Goal: Complete application form

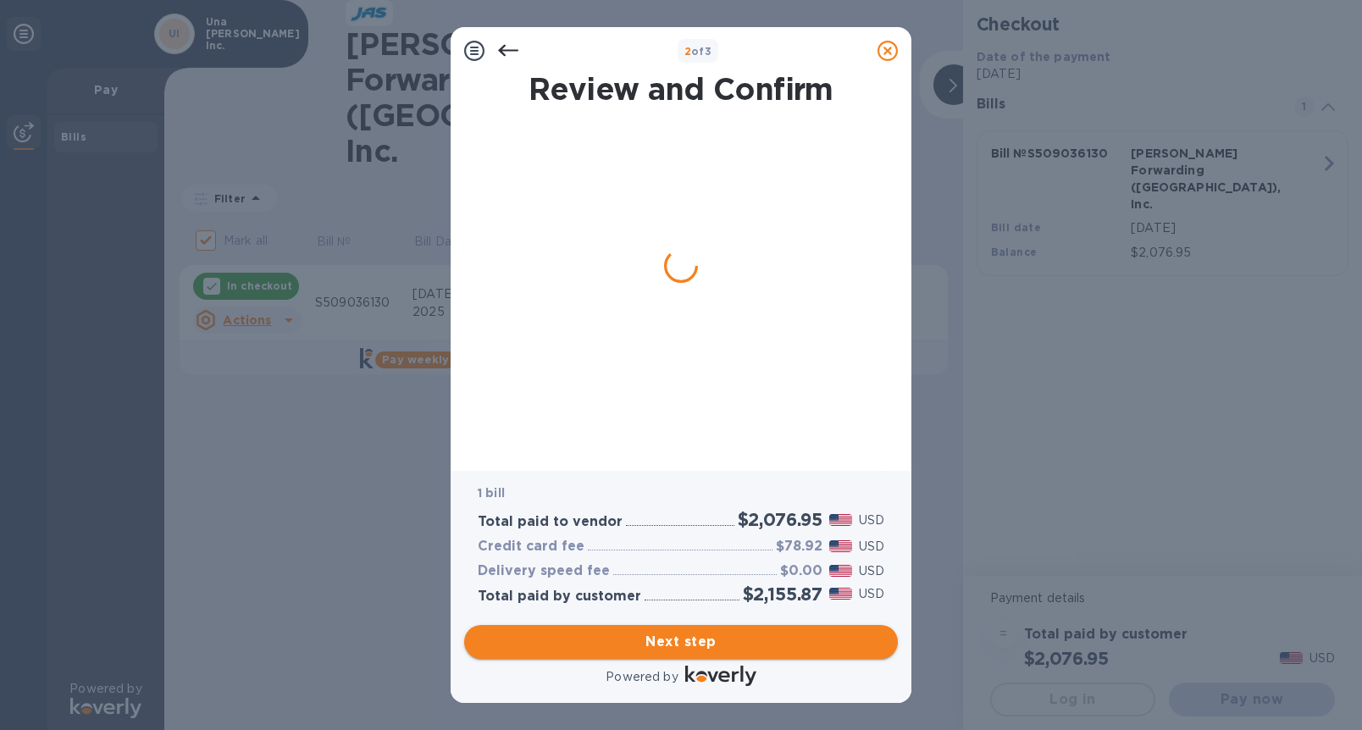
click at [677, 644] on span "Next step" at bounding box center [681, 642] width 407 height 20
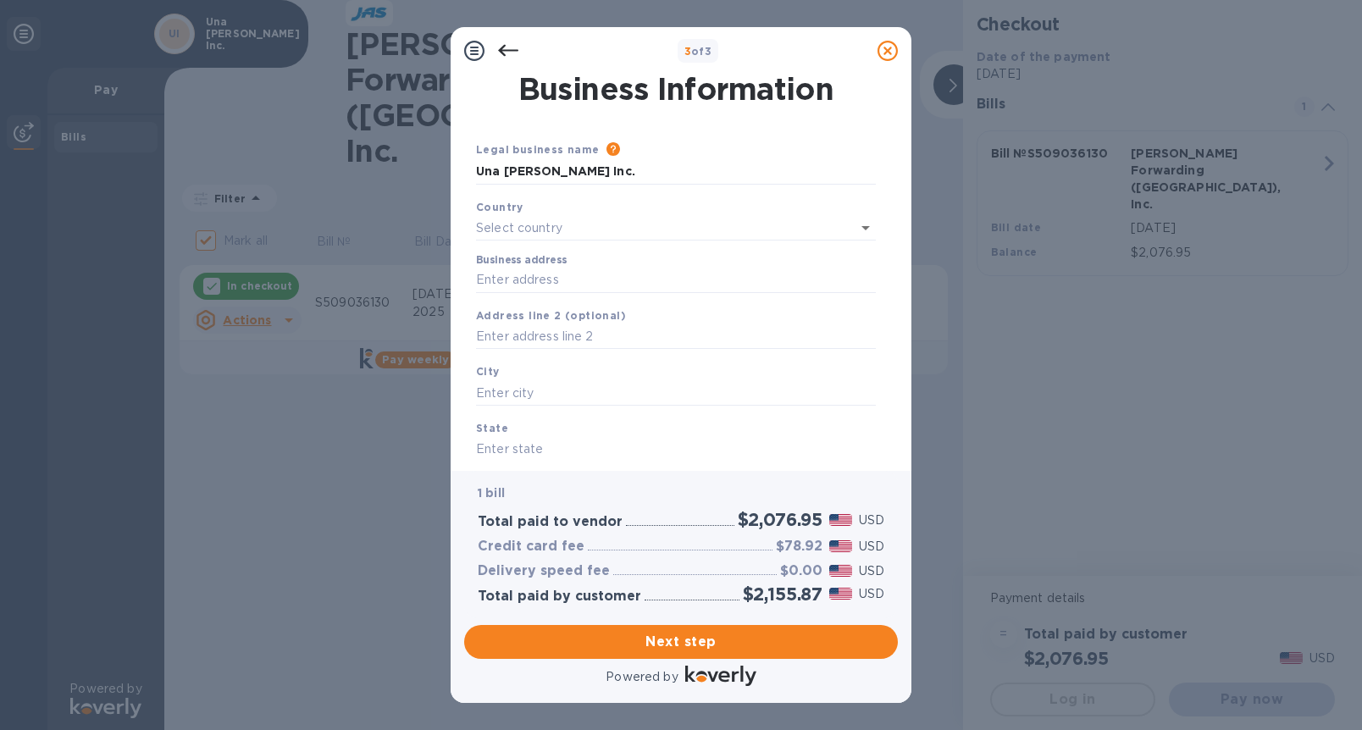
type input "[GEOGRAPHIC_DATA]"
click at [552, 281] on input "Business address" at bounding box center [676, 276] width 400 height 25
type input "800 North La Cienega"
click at [542, 390] on input "text" at bounding box center [676, 389] width 400 height 25
type input "[GEOGRAPHIC_DATA]"
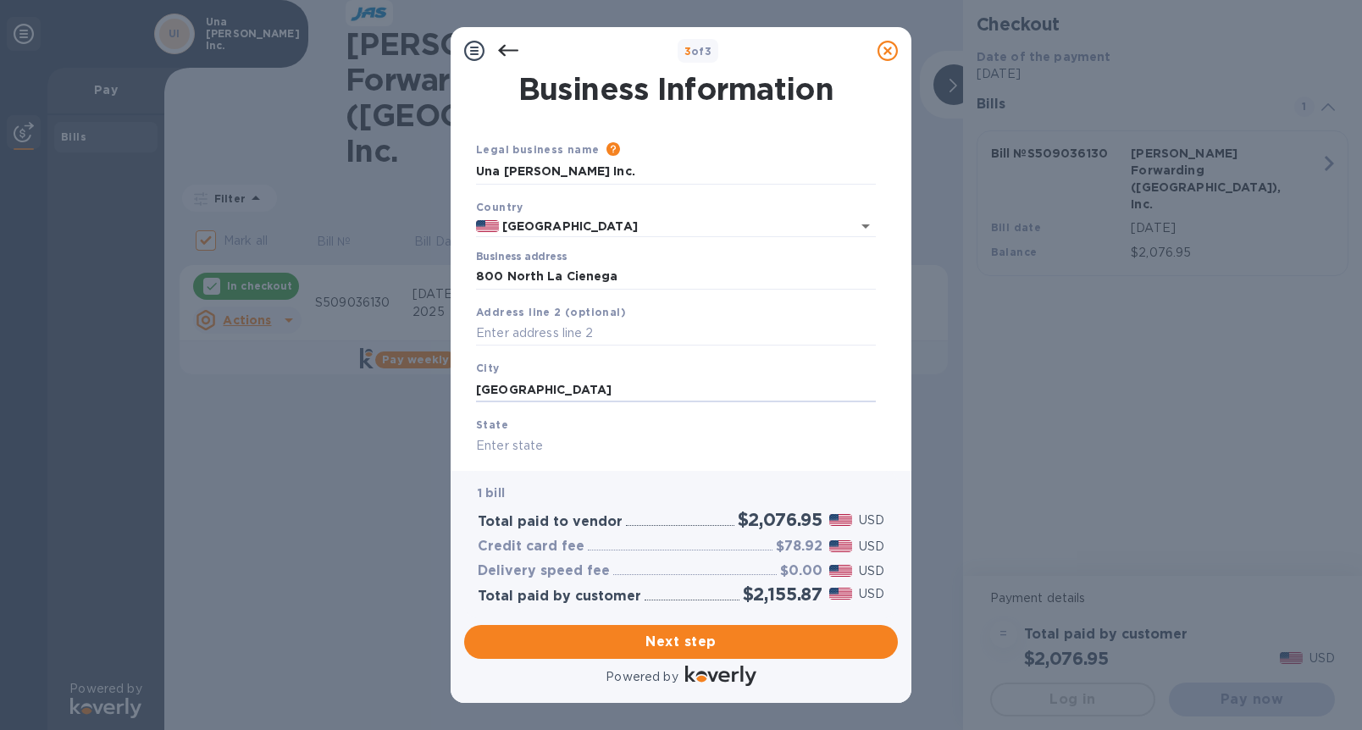
click at [521, 443] on input "text" at bounding box center [676, 446] width 400 height 25
type input "Ca"
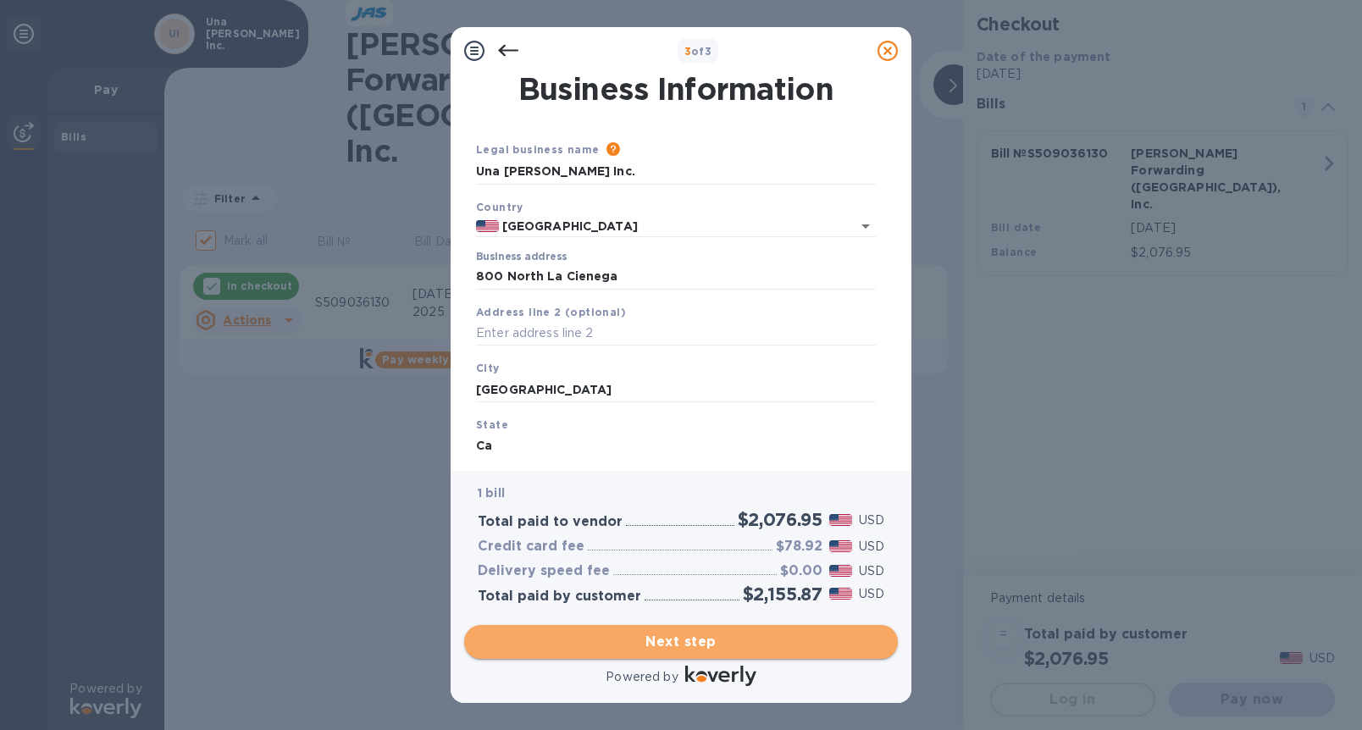
click at [695, 636] on span "Next step" at bounding box center [681, 642] width 407 height 20
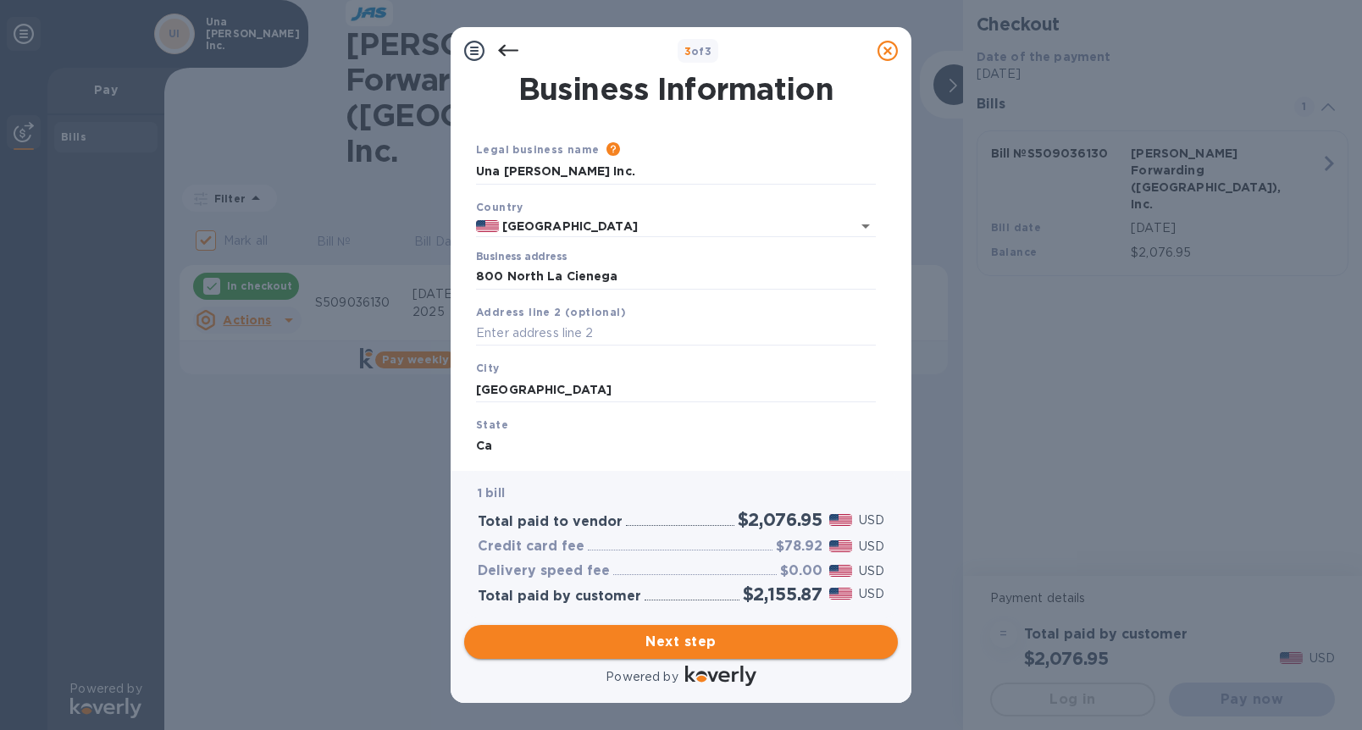
click at [694, 650] on span "Next step" at bounding box center [681, 642] width 407 height 20
click at [679, 332] on input "text" at bounding box center [676, 333] width 400 height 25
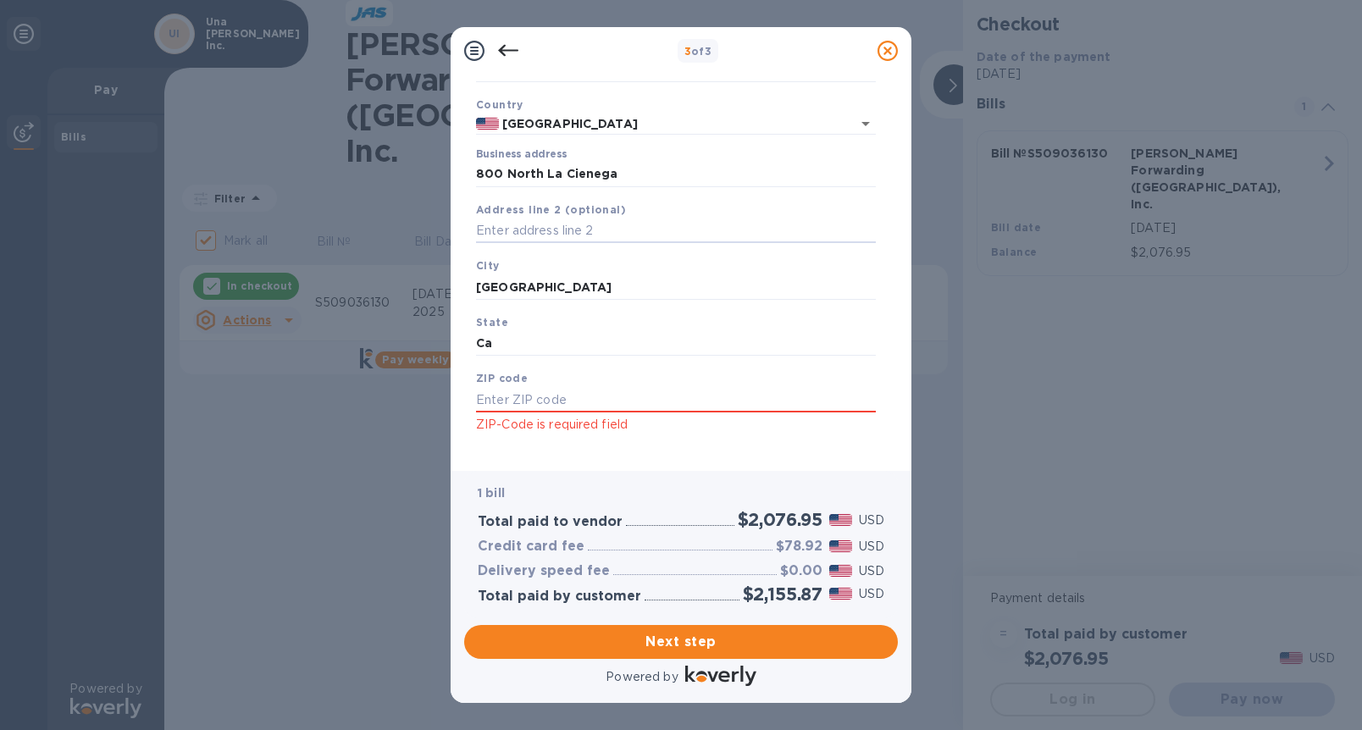
scroll to position [108, 0]
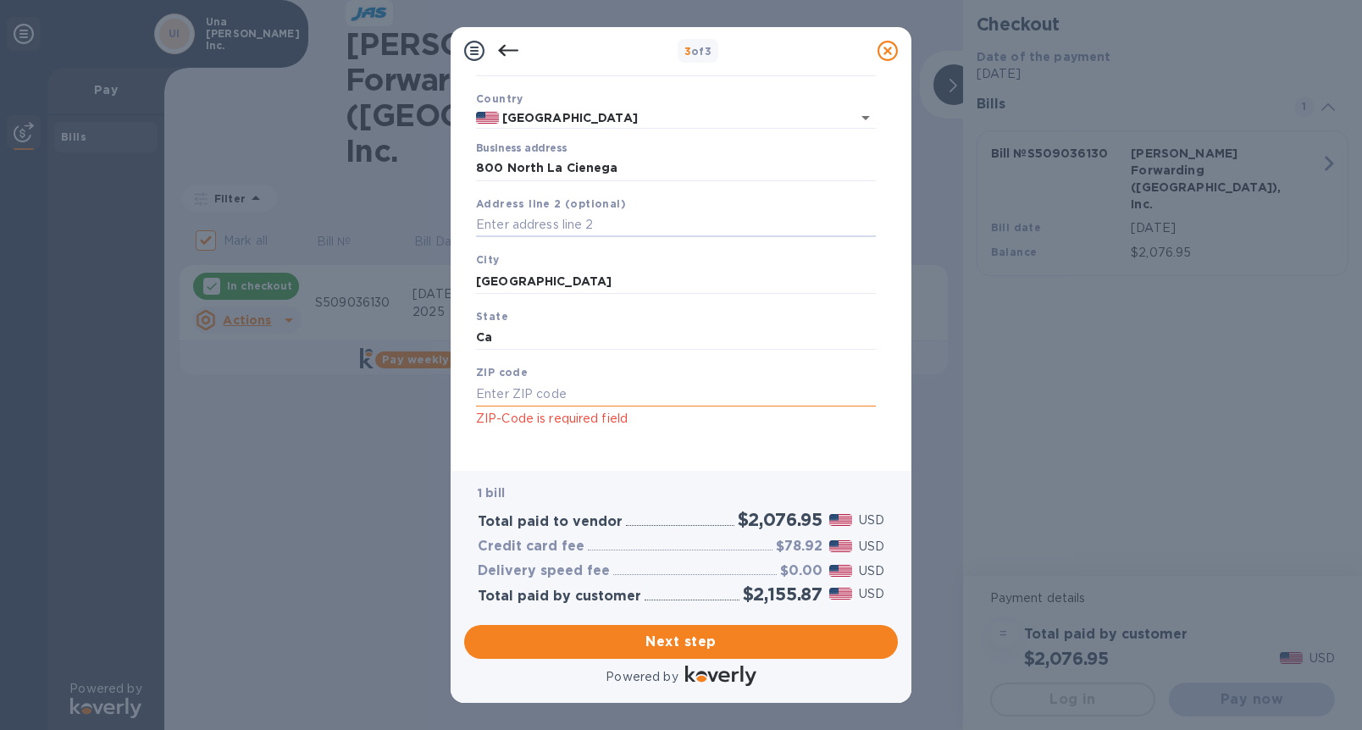
click at [597, 393] on input "text" at bounding box center [676, 393] width 400 height 25
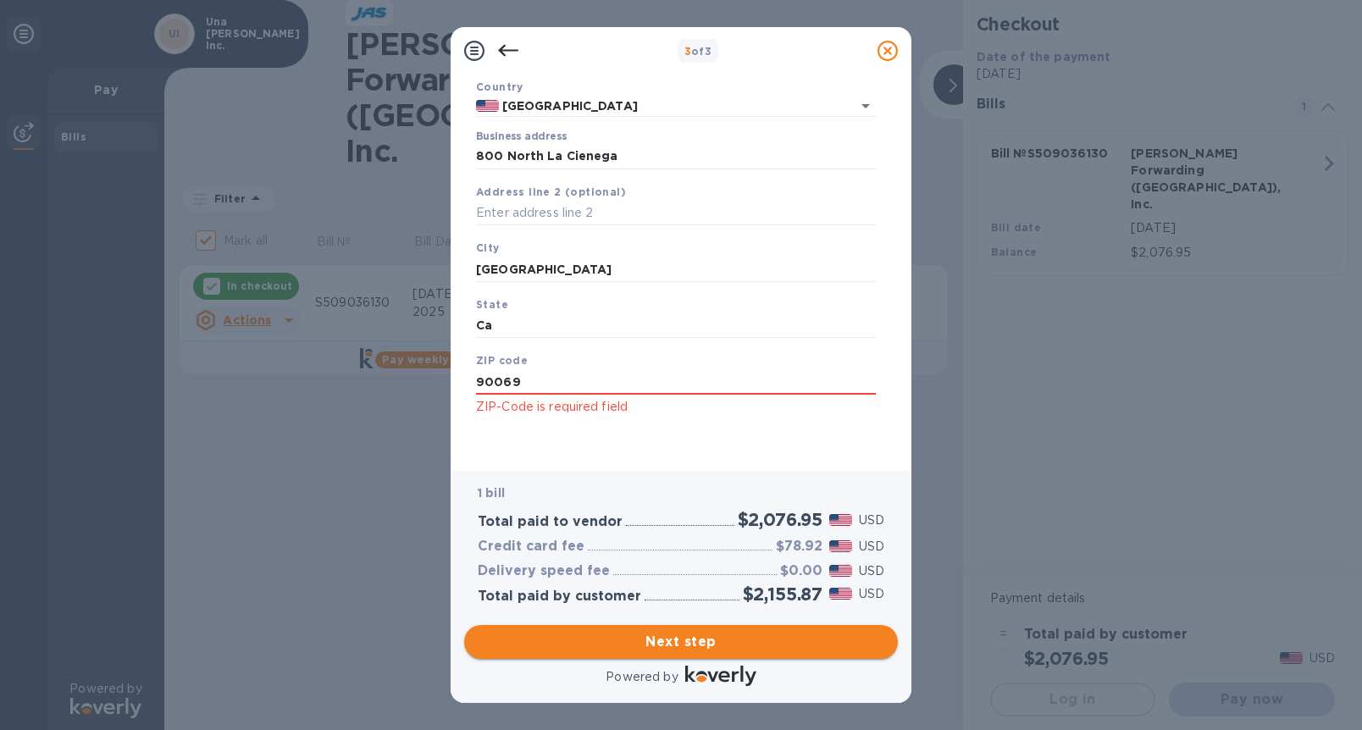
type input "90069"
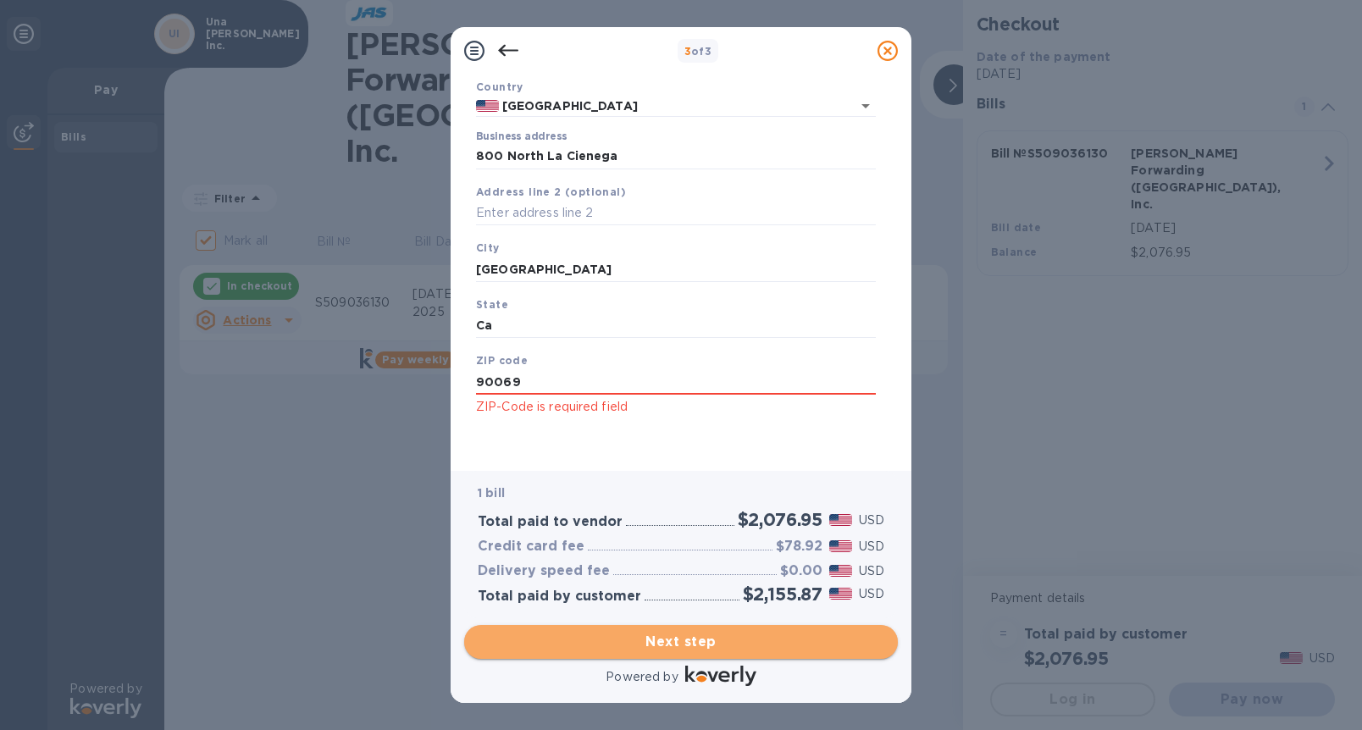
click at [694, 635] on span "Next step" at bounding box center [681, 642] width 407 height 20
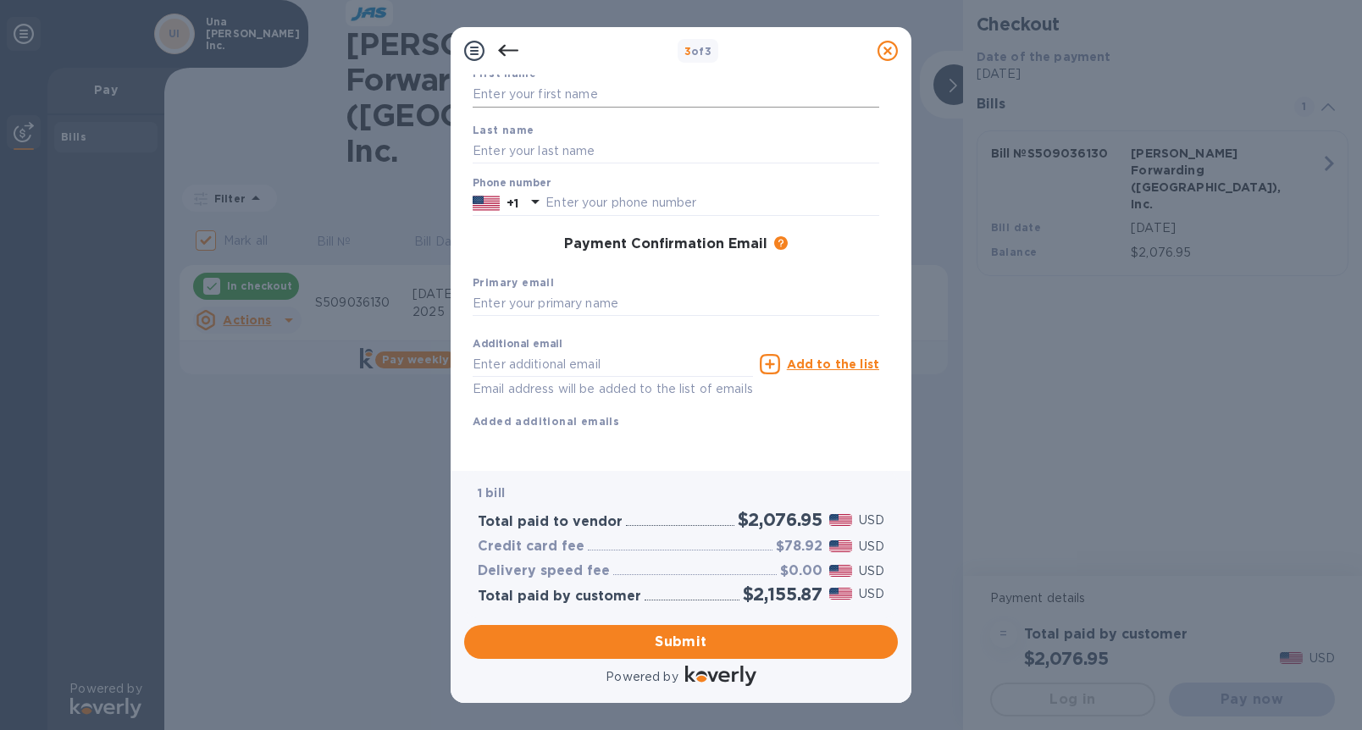
click at [552, 89] on input "text" at bounding box center [676, 94] width 407 height 25
type input "[PERSON_NAME]"
click at [511, 144] on input "text" at bounding box center [676, 150] width 407 height 25
type input "[PERSON_NAME]"
click at [551, 100] on input "[PERSON_NAME]" at bounding box center [676, 94] width 407 height 25
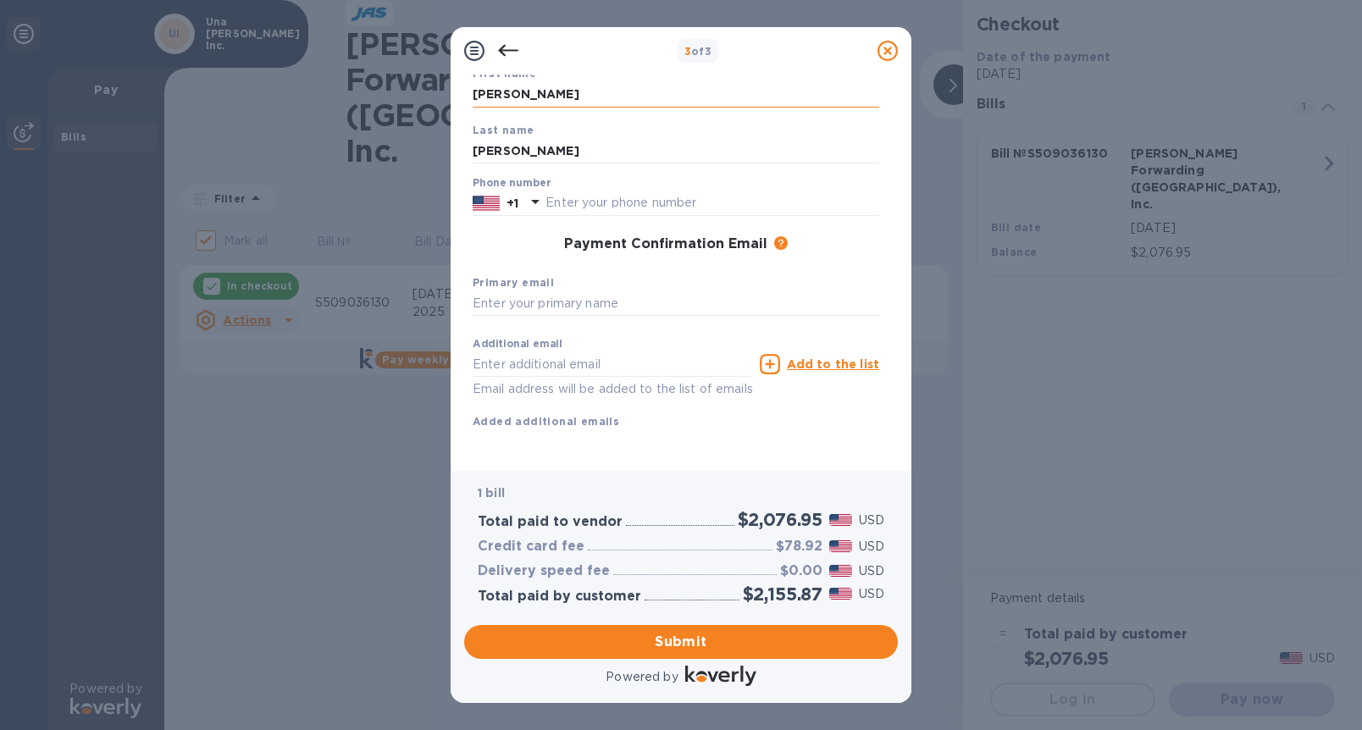
click at [551, 100] on input "[PERSON_NAME]" at bounding box center [676, 94] width 407 height 25
type input "Una"
click at [531, 145] on input "[PERSON_NAME]" at bounding box center [676, 150] width 407 height 25
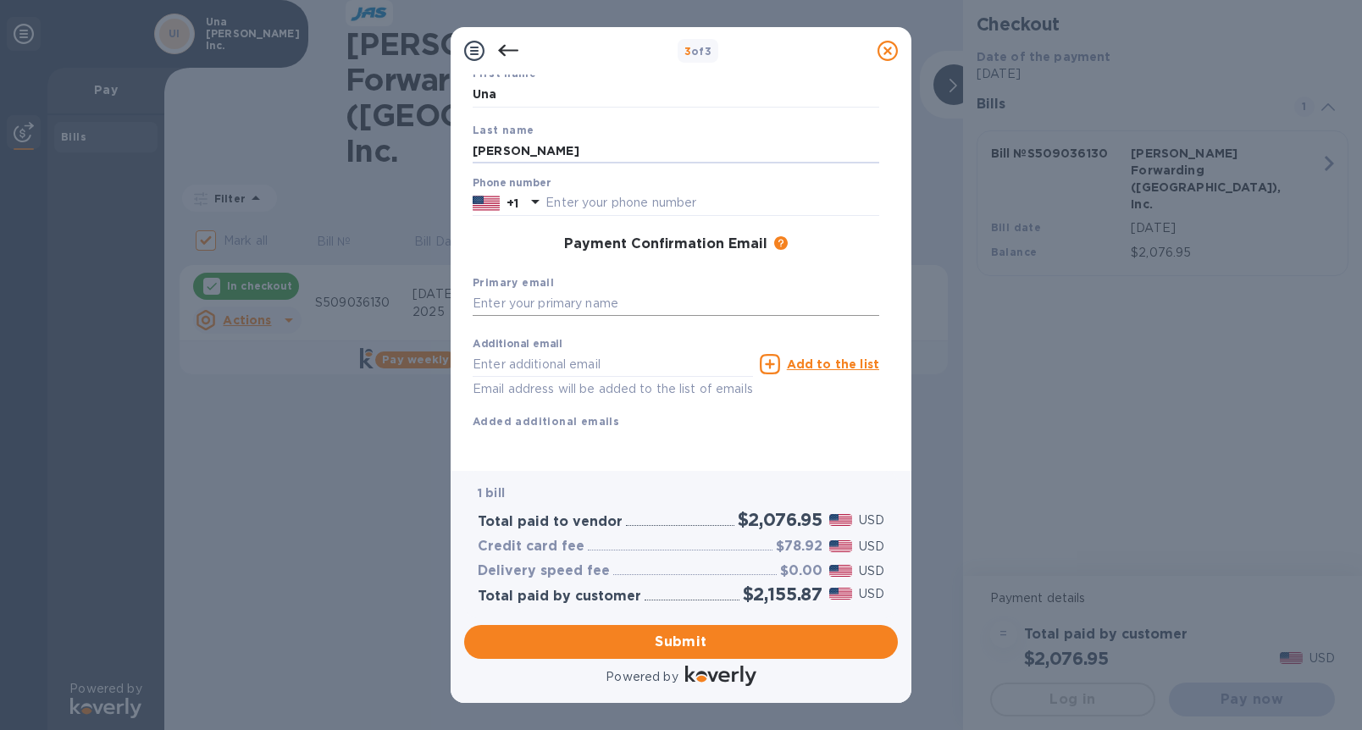
type input "[PERSON_NAME]"
click at [530, 303] on input "text" at bounding box center [676, 303] width 407 height 25
type input "[PERSON_NAME][EMAIL_ADDRESS][DOMAIN_NAME]"
click at [607, 198] on input "text" at bounding box center [713, 203] width 334 height 25
type input "9095835327"
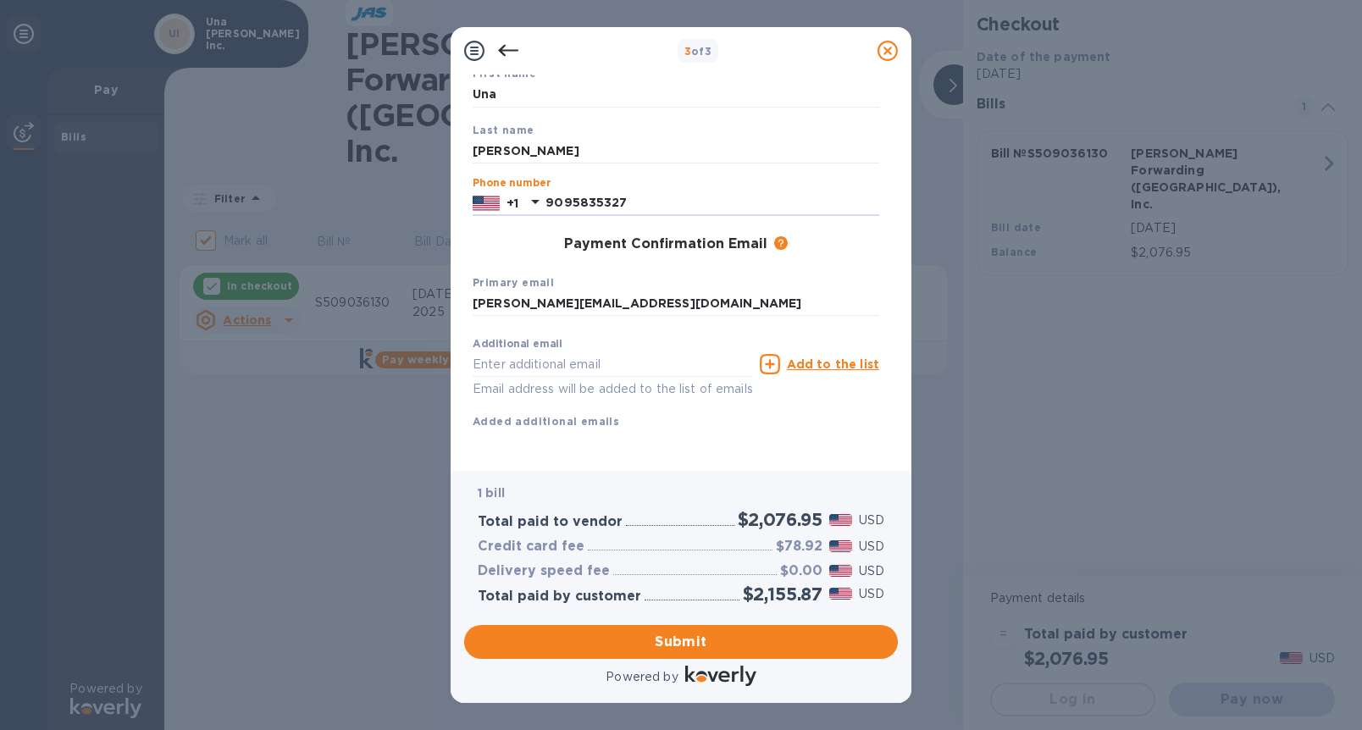
click at [501, 236] on div "Payment Confirmation Email The added email addresses will be used to send the p…" at bounding box center [676, 244] width 407 height 17
click at [695, 638] on span "Submit" at bounding box center [681, 642] width 407 height 20
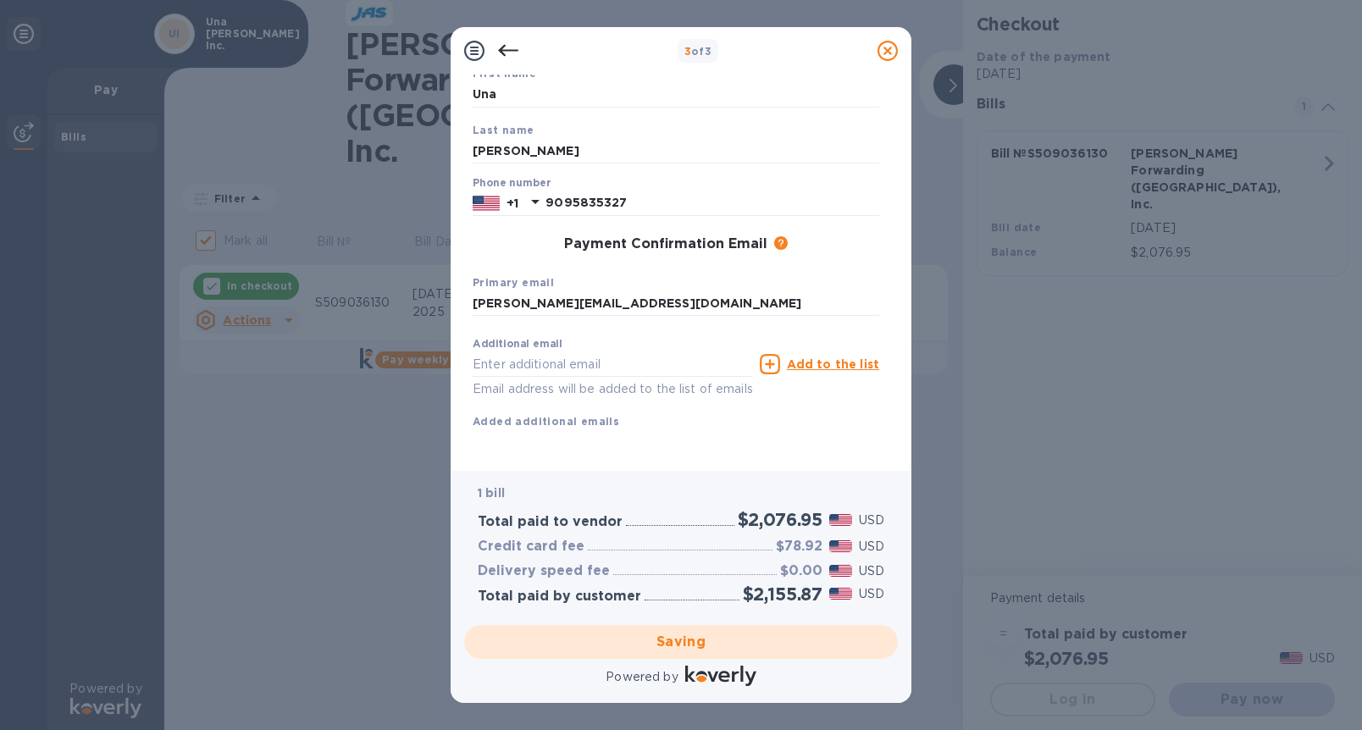
checkbox input "false"
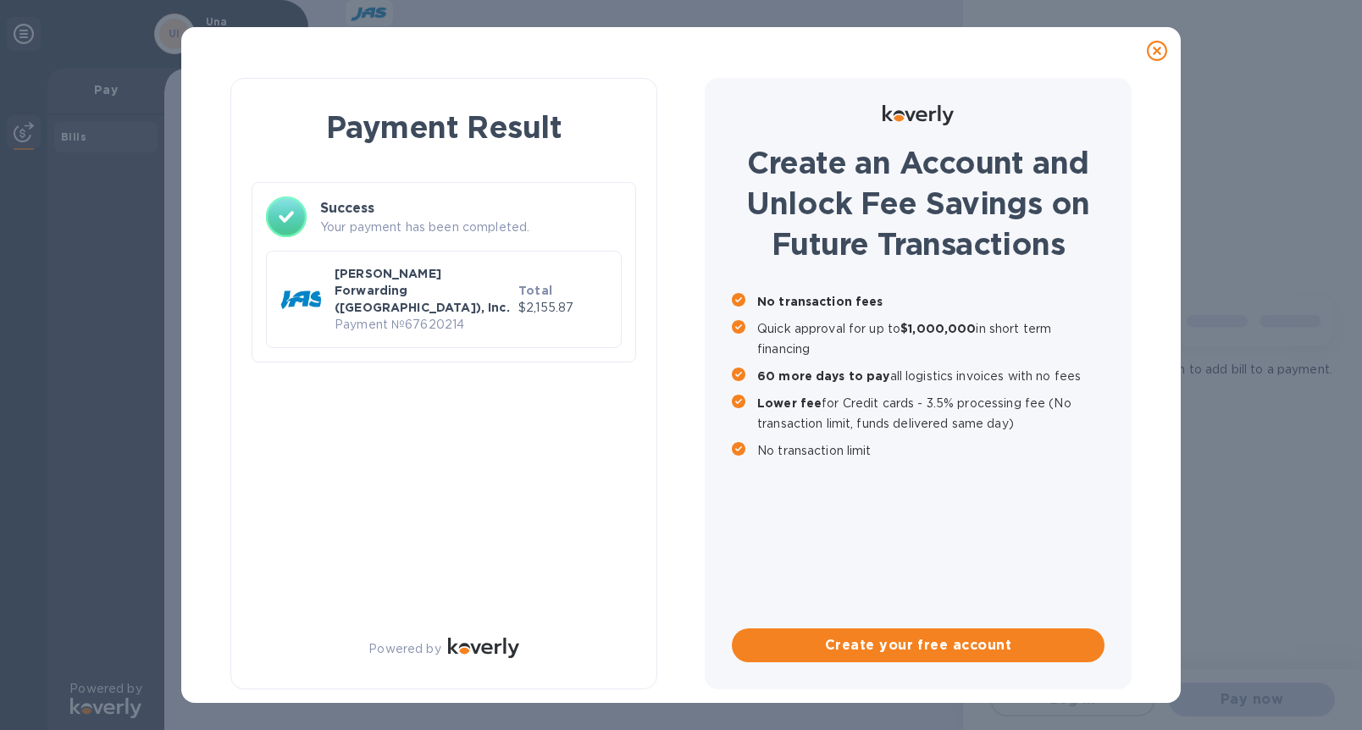
scroll to position [0, 0]
